Goal: Task Accomplishment & Management: Complete application form

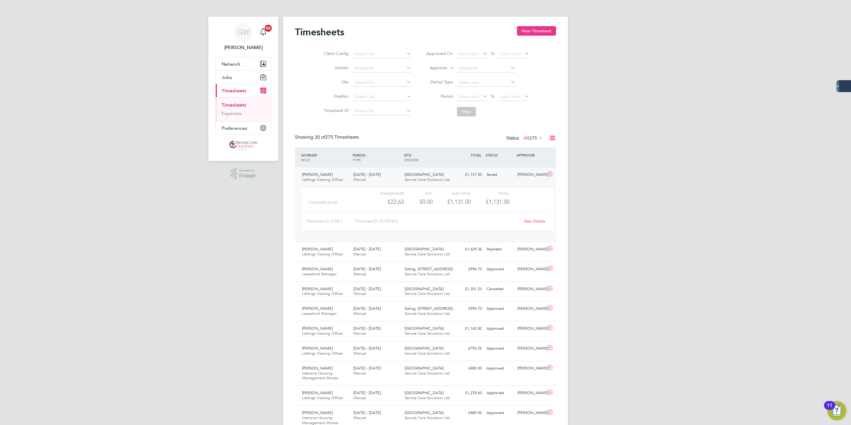
click at [239, 102] on ul "Timesheets Expenses" at bounding box center [243, 109] width 55 height 24
click at [240, 104] on link "Timesheets" at bounding box center [234, 105] width 25 height 6
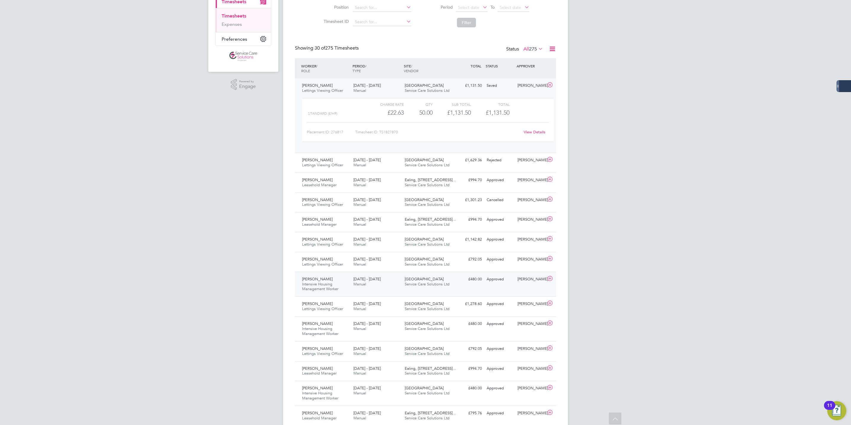
click at [360, 285] on span "Manual" at bounding box center [359, 283] width 13 height 5
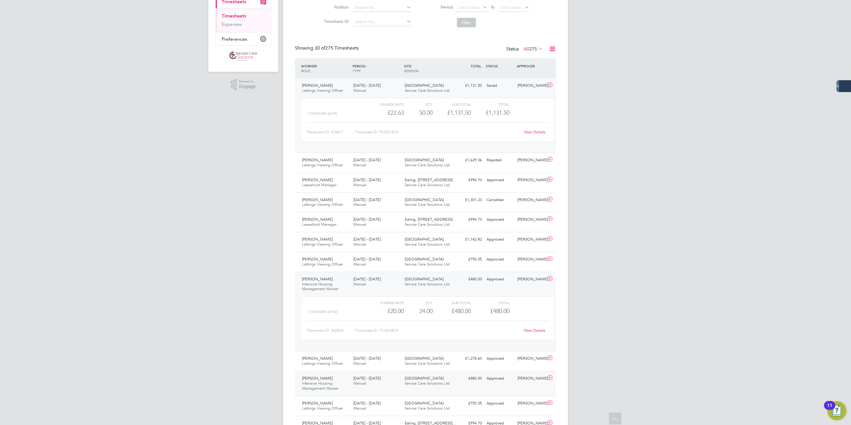
click at [387, 382] on div "1 - 7 Sep 2025 Manual" at bounding box center [376, 380] width 51 height 15
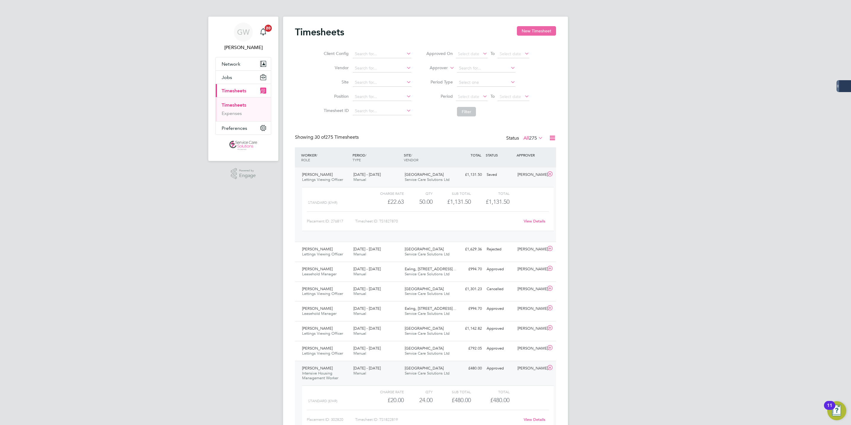
click at [526, 30] on button "New Timesheet" at bounding box center [536, 30] width 39 height 9
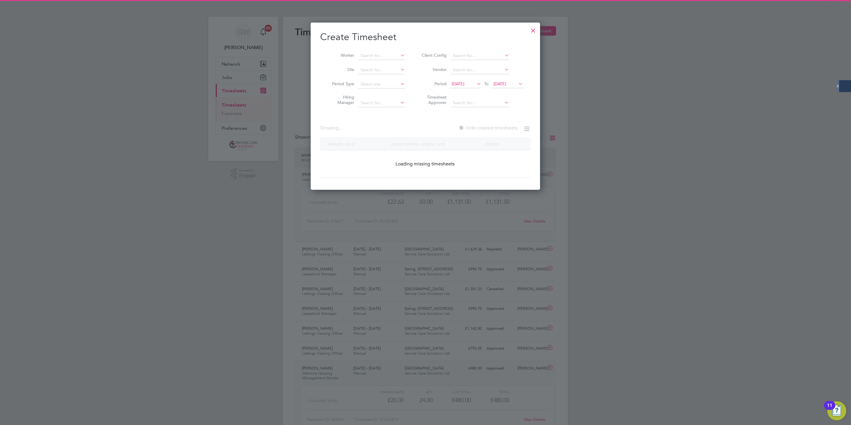
scroll to position [1201, 230]
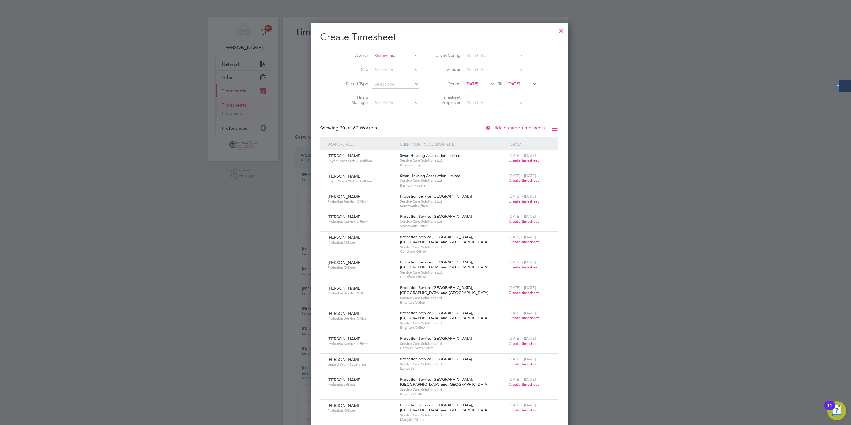
click at [372, 52] on input at bounding box center [395, 56] width 47 height 8
click at [385, 88] on li "Abigail Osborne-Roberts" at bounding box center [394, 88] width 73 height 8
type input "Abigail Osborne-Roberts"
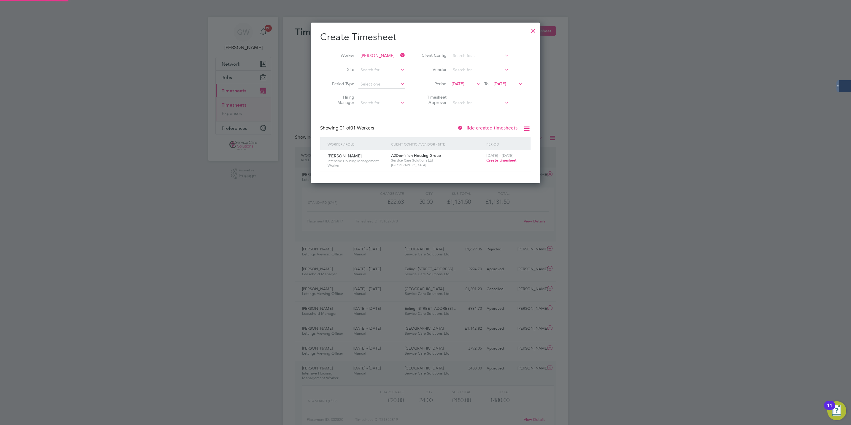
scroll to position [161, 230]
click at [498, 161] on span "Create timesheet" at bounding box center [501, 160] width 30 height 5
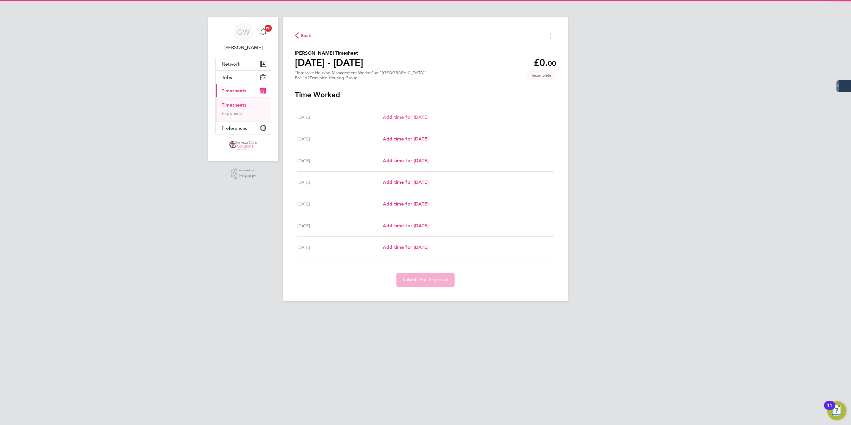
click at [420, 115] on span "Add time for Mon 15 Sep" at bounding box center [406, 117] width 46 height 6
select select "30"
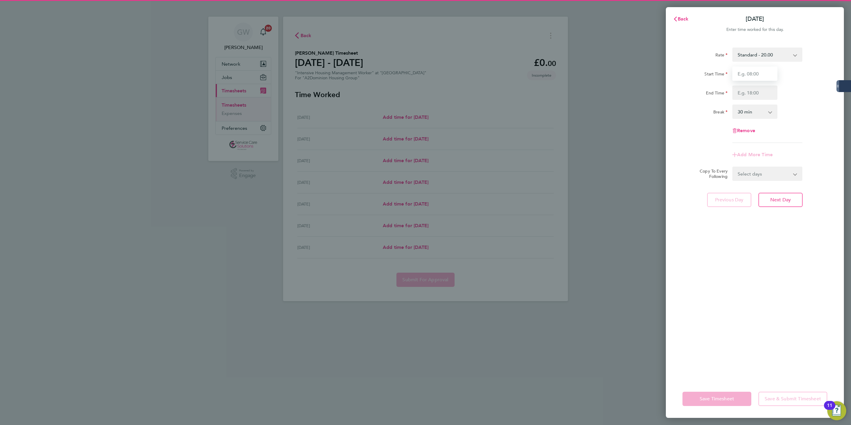
click at [746, 75] on input "Start Time" at bounding box center [754, 73] width 45 height 14
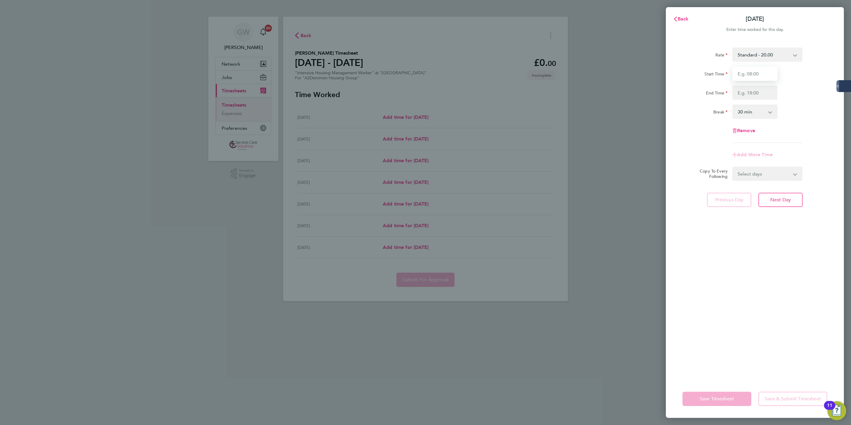
type input "09:00"
click at [758, 92] on input "End Time" at bounding box center [754, 92] width 45 height 14
type input "17:00"
click at [706, 137] on div "Remove" at bounding box center [755, 130] width 150 height 14
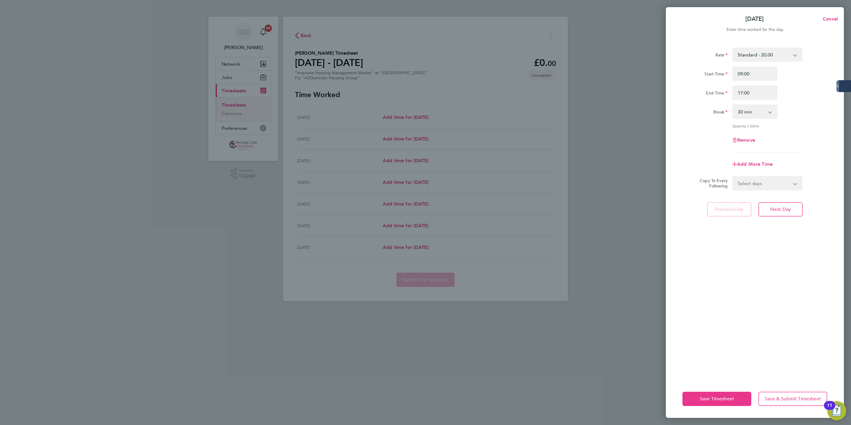
click at [752, 115] on select "0 min 15 min 30 min 45 min 60 min 75 min 90 min" at bounding box center [751, 111] width 37 height 13
select select "60"
click at [733, 105] on select "0 min 15 min 30 min 45 min 60 min 75 min 90 min" at bounding box center [751, 111] width 37 height 13
drag, startPoint x: 758, startPoint y: 93, endPoint x: 733, endPoint y: 92, distance: 25.0
click at [733, 92] on input "17:00" at bounding box center [754, 92] width 45 height 14
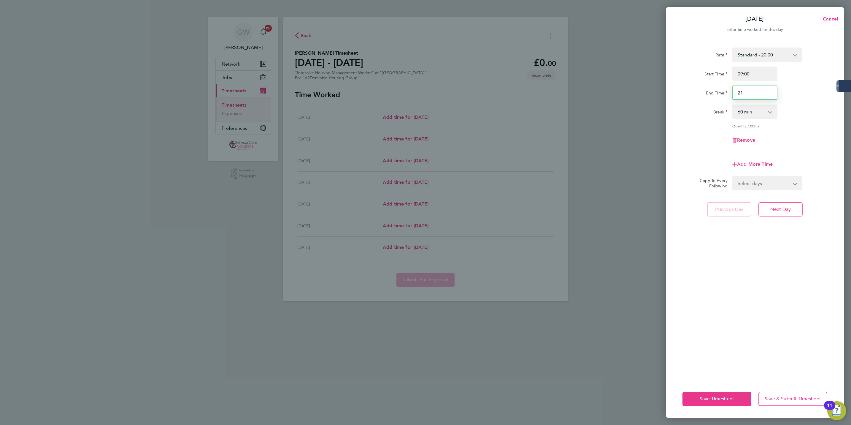
type input "21:00"
click at [761, 112] on select "0 min 15 min 30 min 45 min 60 min 75 min 90 min" at bounding box center [751, 111] width 37 height 13
select select "0"
click at [733, 105] on select "0 min 15 min 30 min 45 min 60 min 75 min 90 min" at bounding box center [751, 111] width 37 height 13
click at [690, 133] on div "Remove" at bounding box center [755, 140] width 150 height 14
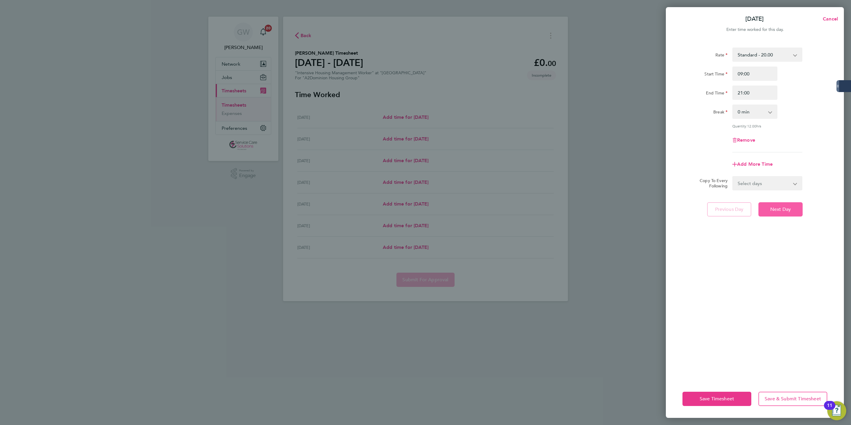
click at [779, 208] on span "Next Day" at bounding box center [780, 209] width 20 height 6
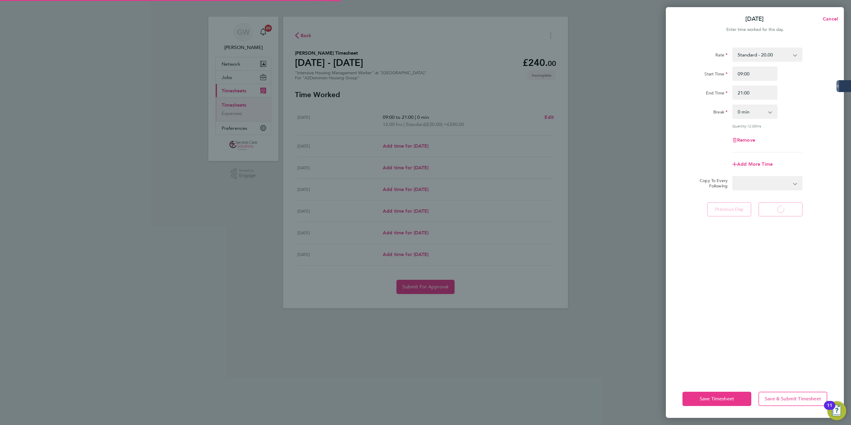
select select "30"
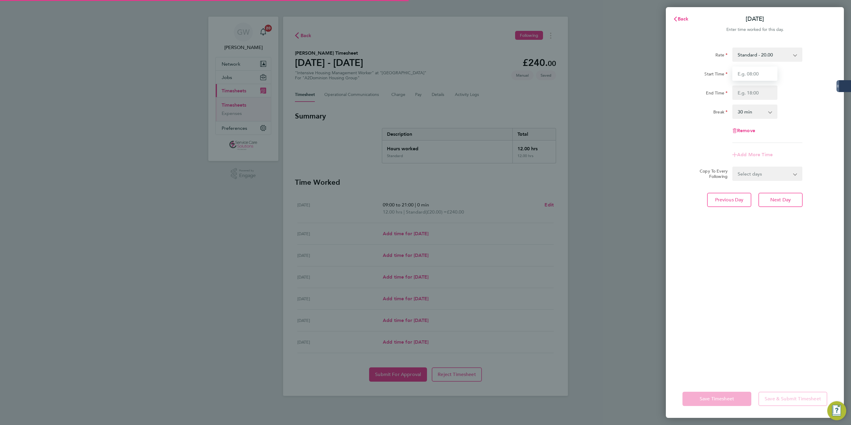
click at [746, 76] on input "Start Time" at bounding box center [754, 73] width 45 height 14
type input "09:00"
type input "21:00"
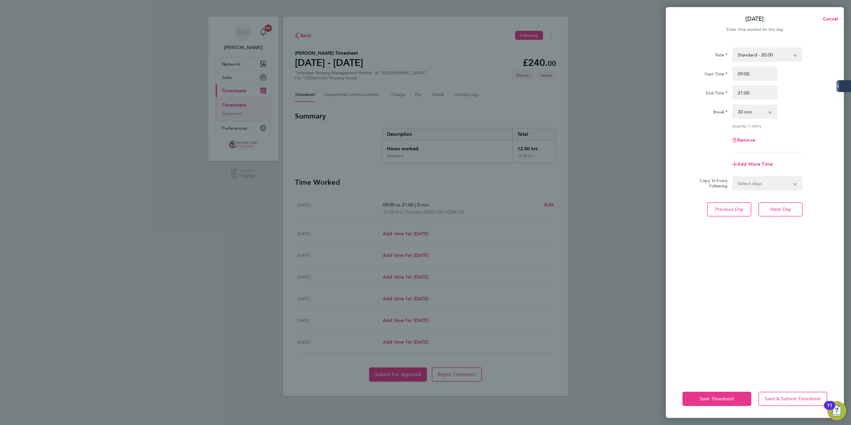
click at [701, 118] on div "Break" at bounding box center [705, 111] width 50 height 14
click at [747, 114] on select "0 min 15 min 30 min 45 min 60 min 75 min 90 min" at bounding box center [751, 111] width 37 height 13
select select "0"
click at [733, 105] on select "0 min 15 min 30 min 45 min 60 min 75 min 90 min" at bounding box center [751, 111] width 37 height 13
click at [788, 393] on button "Save & Submit Timesheet" at bounding box center [792, 398] width 69 height 14
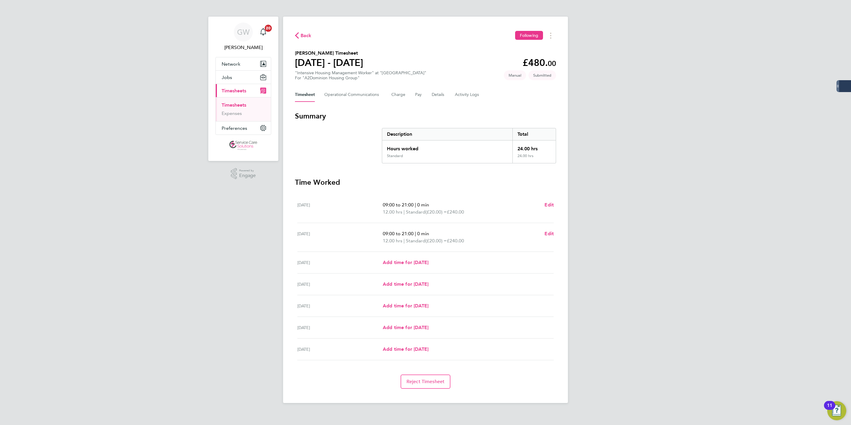
click at [223, 277] on div "GW George Westhead Notifications 20 Applications: Network Businesses Sites Work…" at bounding box center [425, 206] width 851 height 412
click at [305, 30] on div "Back Following Abigail Osborne-Roberts's Timesheet 15 - 21 Sept 2025 £480. 00 "…" at bounding box center [425, 210] width 285 height 386
click at [302, 34] on span "Back" at bounding box center [306, 35] width 11 height 7
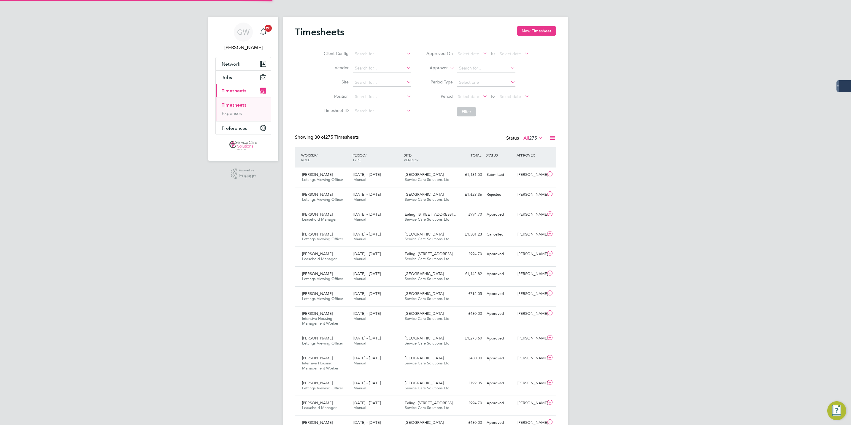
scroll to position [15, 52]
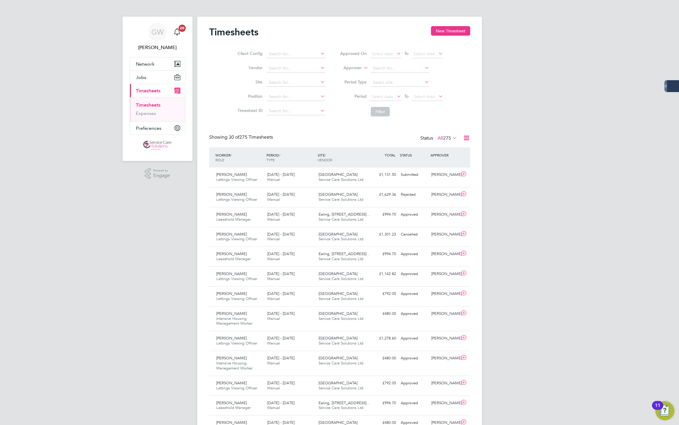
click at [153, 105] on link "Timesheets" at bounding box center [148, 105] width 25 height 6
click at [374, 182] on div "Erica Raymond Lettings Viewing Officer 15 - 21 Sep 2025 15 - 21 Sep 2025 Manual…" at bounding box center [339, 177] width 261 height 20
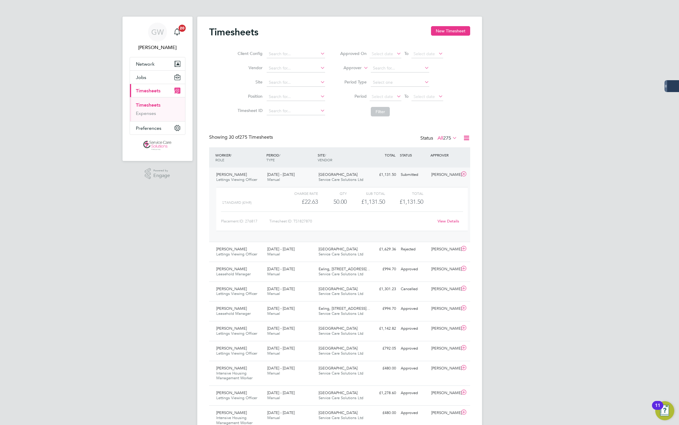
click at [444, 223] on link "View Details" at bounding box center [449, 220] width 22 height 5
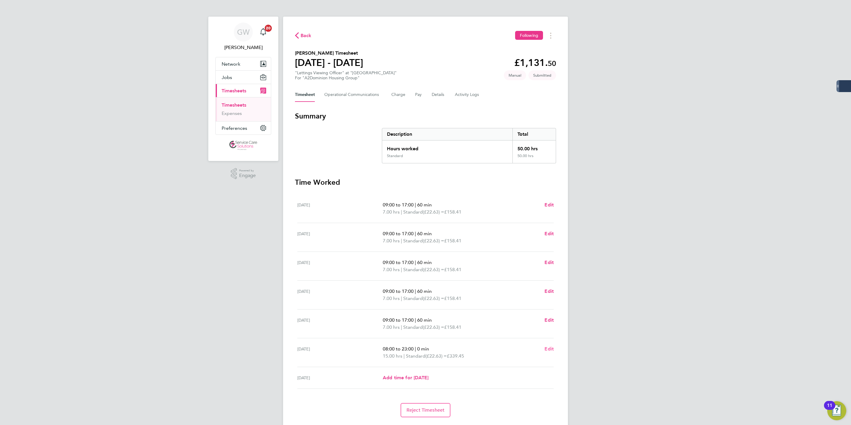
click at [550, 349] on span "Edit" at bounding box center [548, 349] width 9 height 6
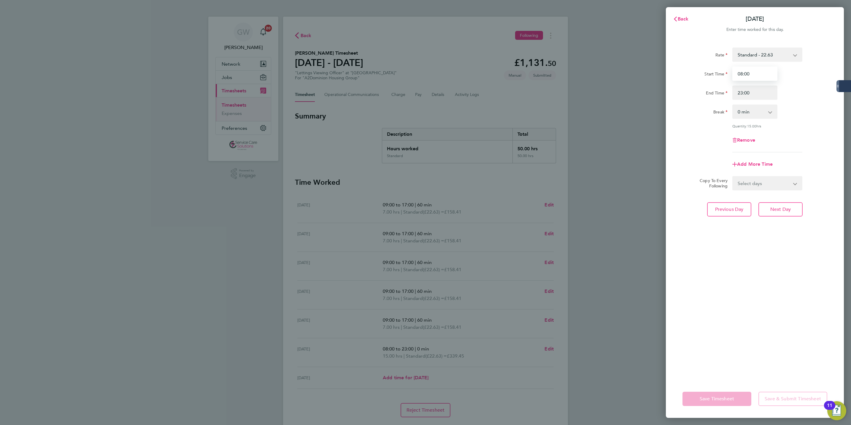
click at [679, 72] on input "08:00" at bounding box center [754, 73] width 45 height 14
click at [679, 73] on input "08:00" at bounding box center [754, 73] width 45 height 14
click at [679, 133] on div "Remove" at bounding box center [755, 140] width 150 height 14
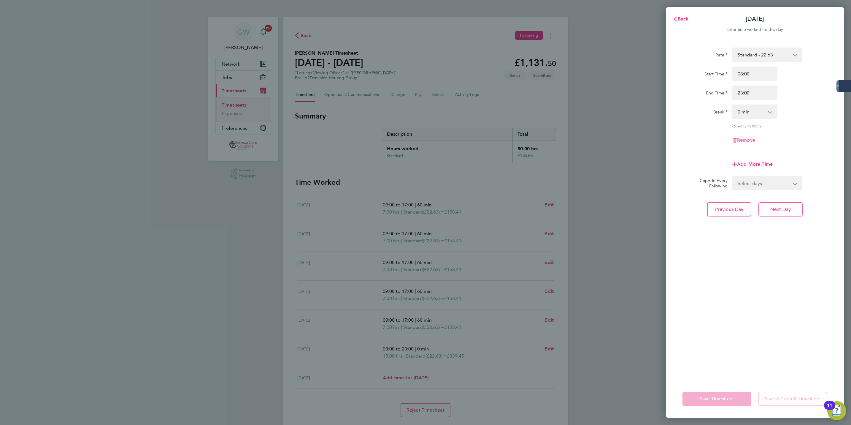
click at [679, 137] on span "Remove" at bounding box center [746, 140] width 18 height 6
select select "null"
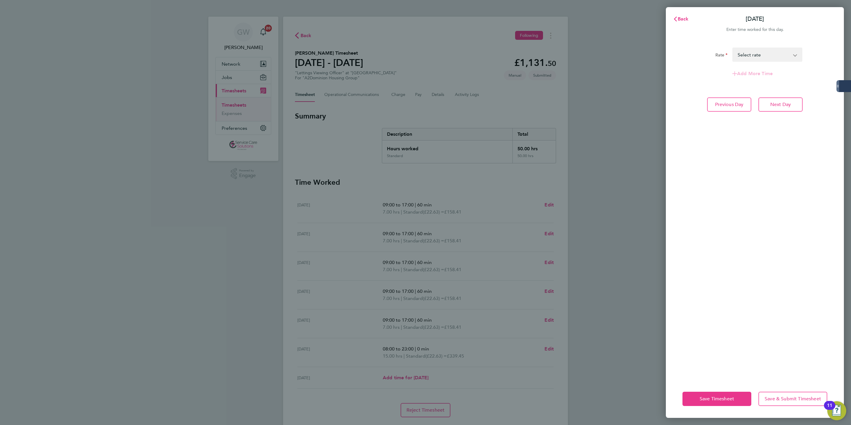
click at [679, 43] on div "Rate Standard - 22.63 Select rate Add More Time Previous Day Next Day" at bounding box center [755, 209] width 178 height 339
click at [679, 52] on select "Standard - 22.63 Select rate" at bounding box center [764, 54] width 62 height 13
select select "60"
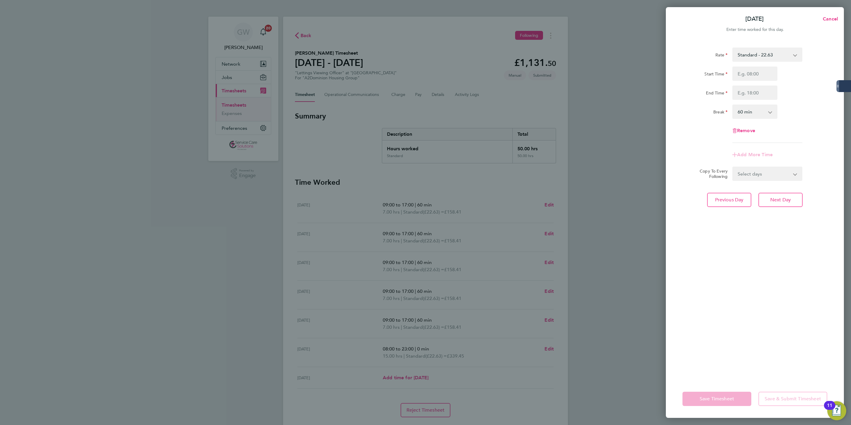
click at [679, 303] on div "Rate Standard - 22.63 Start Time End Time Break 0 min 15 min 30 min 45 min 60 m…" at bounding box center [755, 209] width 178 height 339
click at [679, 132] on span "Remove" at bounding box center [746, 131] width 18 height 6
select select "null"
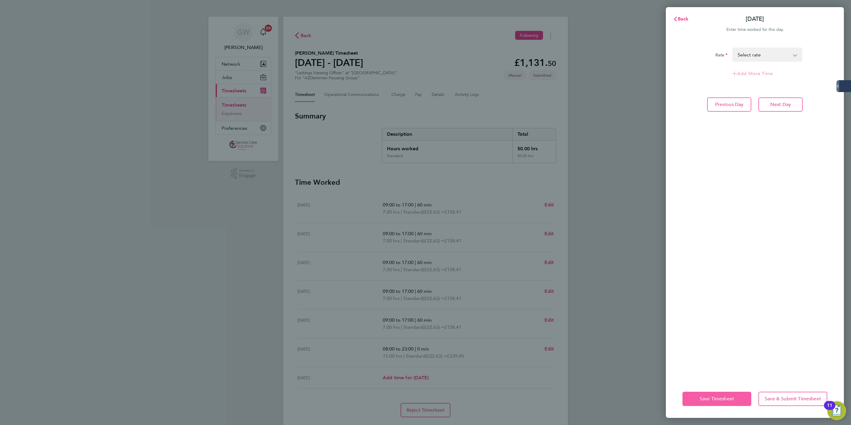
click at [679, 402] on button "Save Timesheet" at bounding box center [716, 398] width 69 height 14
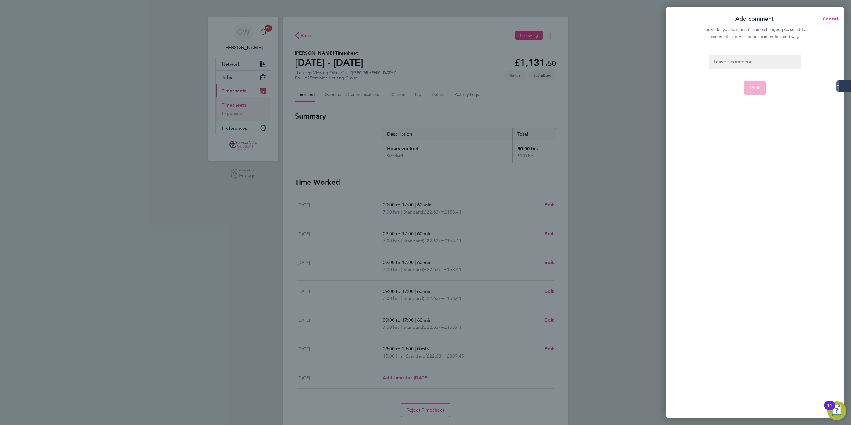
click at [679, 68] on div at bounding box center [755, 62] width 92 height 14
click at [679, 89] on span "Post" at bounding box center [755, 88] width 10 height 6
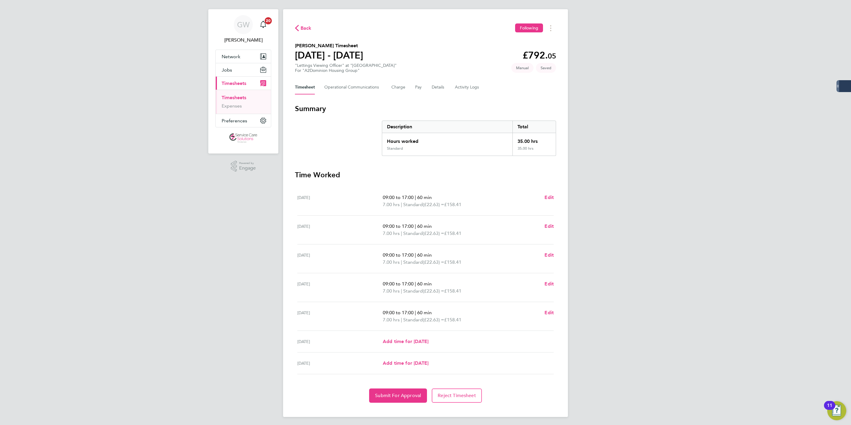
scroll to position [10, 0]
click at [406, 388] on button "Submit For Approval" at bounding box center [398, 394] width 58 height 14
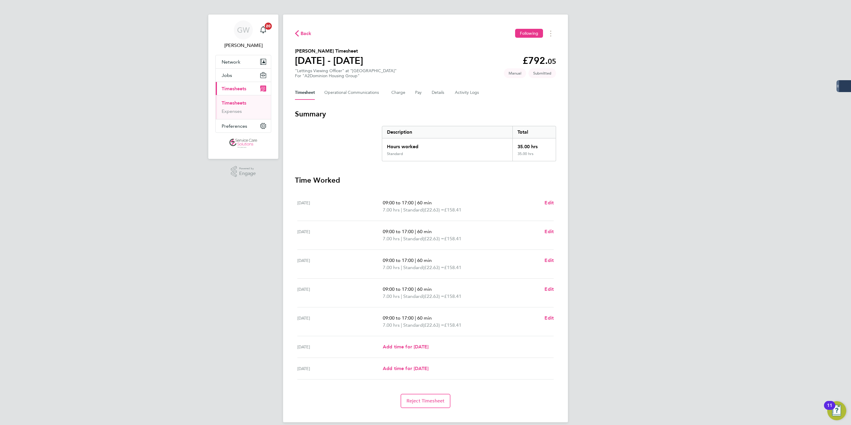
scroll to position [0, 0]
